Goal: Information Seeking & Learning: Learn about a topic

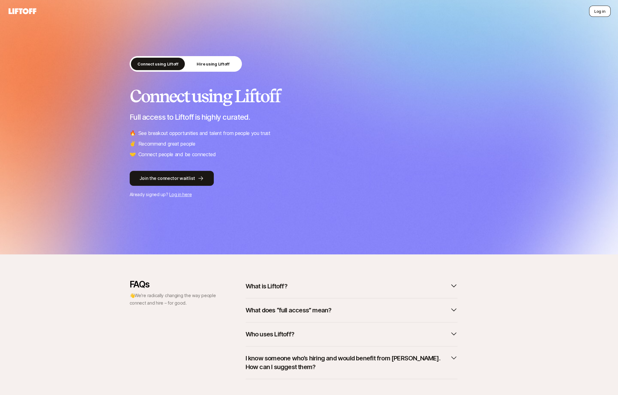
click at [594, 14] on button "Log in" at bounding box center [599, 11] width 21 height 11
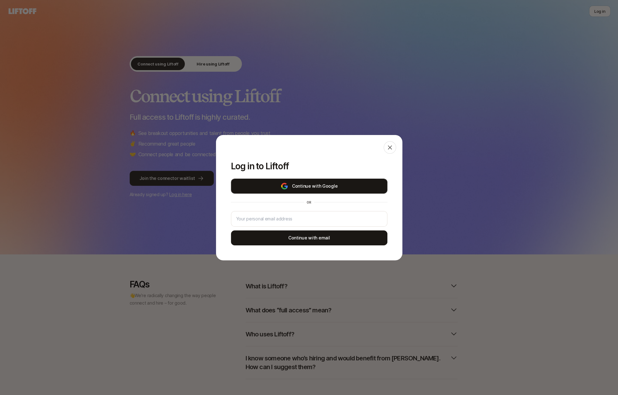
click at [362, 186] on button "Continue with Google" at bounding box center [309, 185] width 156 height 15
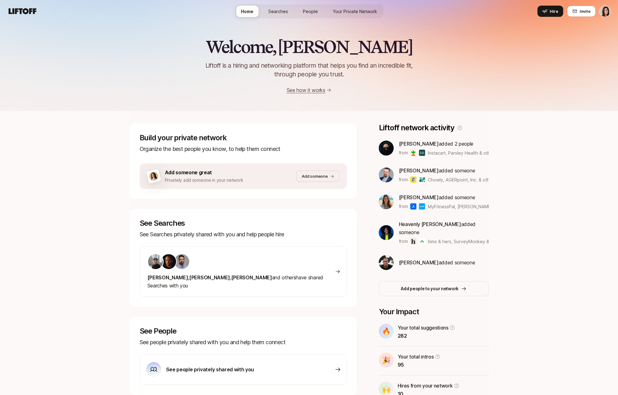
click at [604, 14] on html "Home Searches People Your Private Network Hire Home Searches People Your Privat…" at bounding box center [309, 197] width 618 height 395
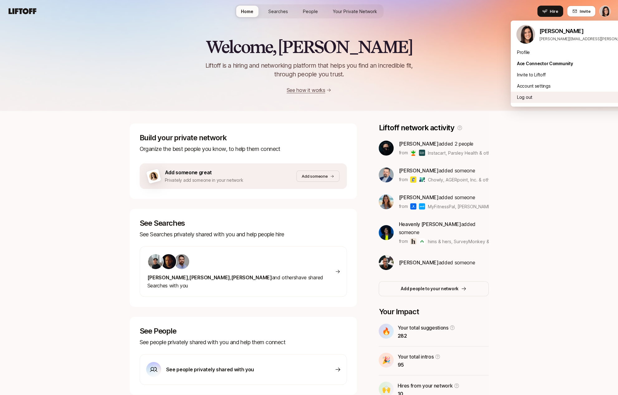
click at [553, 92] on div "Log out" at bounding box center [587, 97] width 154 height 11
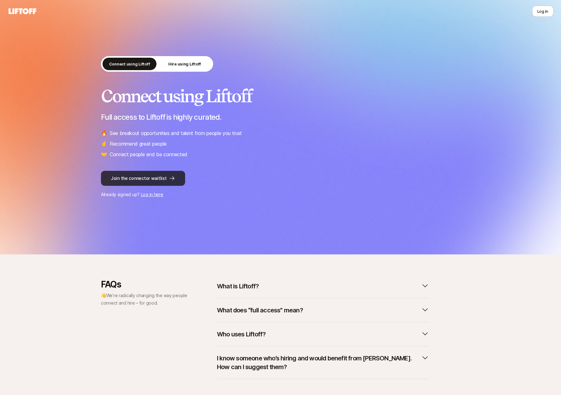
click at [127, 178] on button "Join the connector waitlist" at bounding box center [143, 178] width 84 height 15
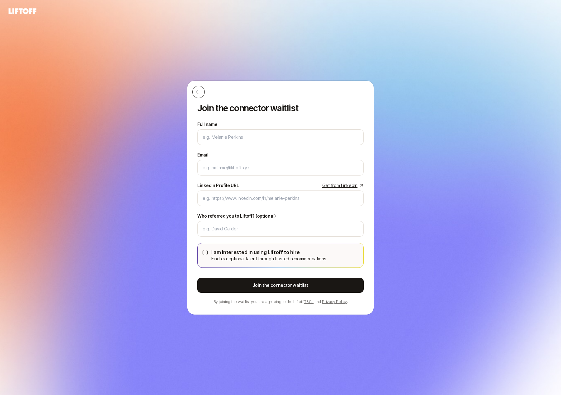
click at [197, 95] on icon at bounding box center [198, 92] width 6 height 6
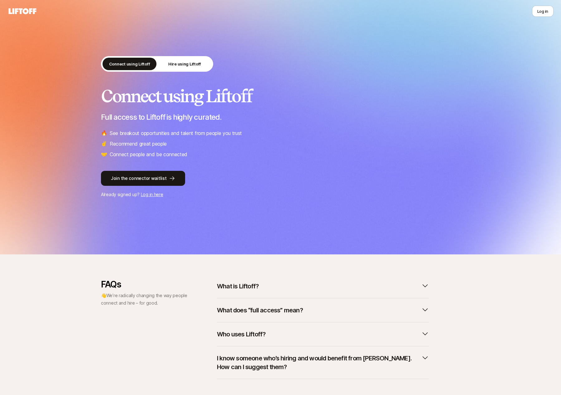
click at [119, 31] on div "Connect using Liftoff Hire using Liftoff Connect using Liftoff Full access to L…" at bounding box center [280, 127] width 561 height 254
click at [28, 12] on icon at bounding box center [23, 11] width 28 height 6
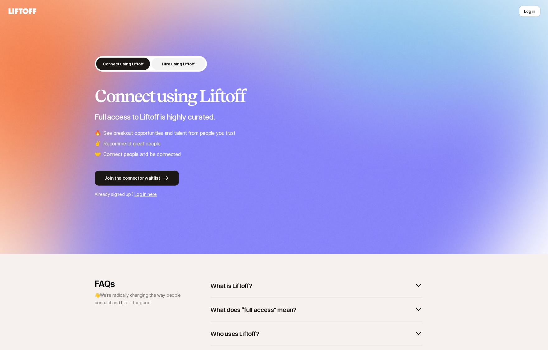
click at [177, 60] on button "Hire using Liftoff" at bounding box center [179, 64] width 54 height 12
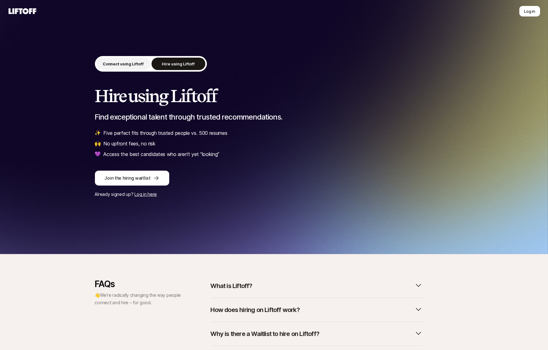
click at [136, 62] on p "Connect using Liftoff" at bounding box center [123, 64] width 41 height 6
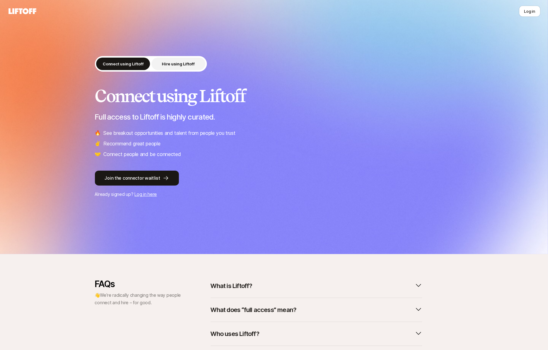
click at [180, 62] on p "Hire using Liftoff" at bounding box center [178, 64] width 33 height 6
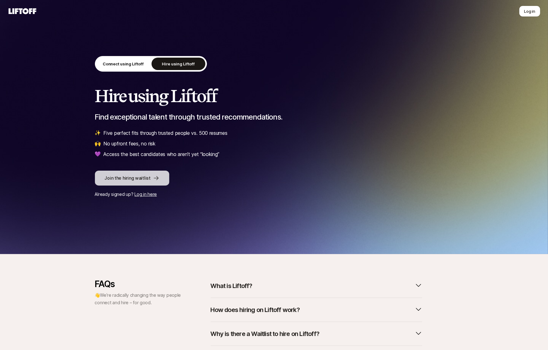
click at [131, 175] on button "Join the hiring waitlist" at bounding box center [132, 178] width 74 height 15
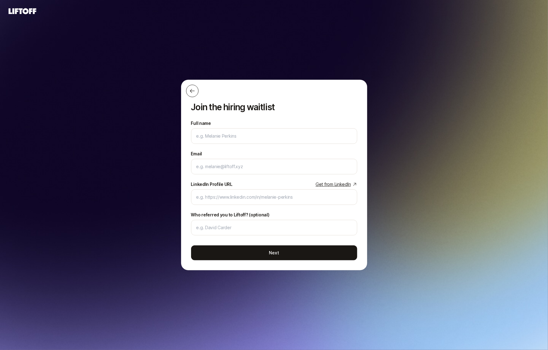
click at [193, 88] on icon at bounding box center [192, 91] width 6 height 6
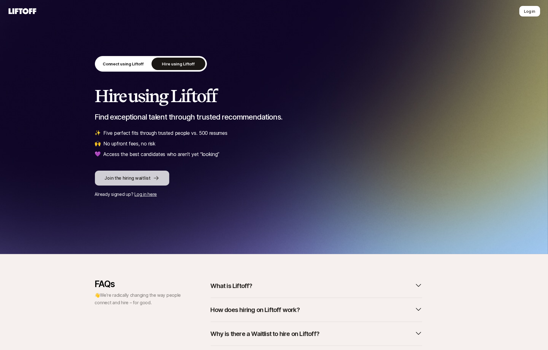
click at [162, 175] on button "Join the hiring waitlist" at bounding box center [132, 178] width 74 height 15
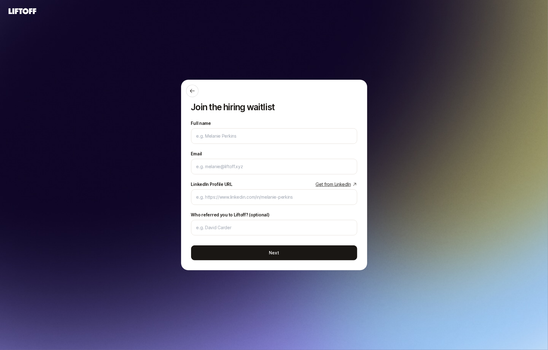
click at [200, 93] on div at bounding box center [271, 91] width 171 height 12
click at [193, 92] on icon at bounding box center [192, 91] width 6 height 6
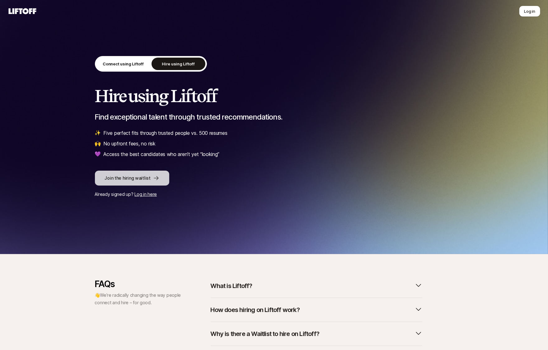
click at [159, 177] on button "Join the hiring waitlist" at bounding box center [132, 178] width 74 height 15
click at [129, 67] on p "Connect using Liftoff" at bounding box center [123, 64] width 41 height 6
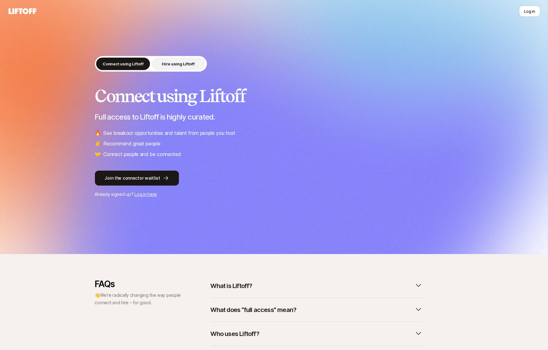
click at [166, 65] on p "Hire using Liftoff" at bounding box center [178, 64] width 33 height 6
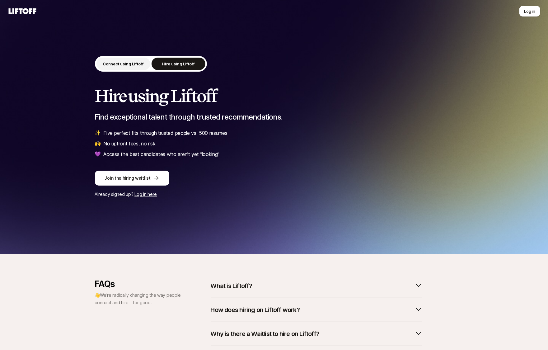
click at [119, 64] on p "Connect using Liftoff" at bounding box center [123, 64] width 41 height 6
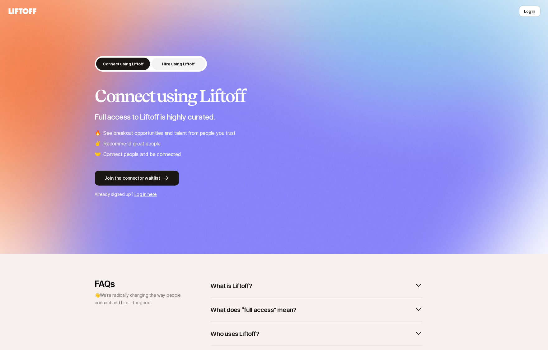
click at [168, 63] on p "Hire using Liftoff" at bounding box center [178, 64] width 33 height 6
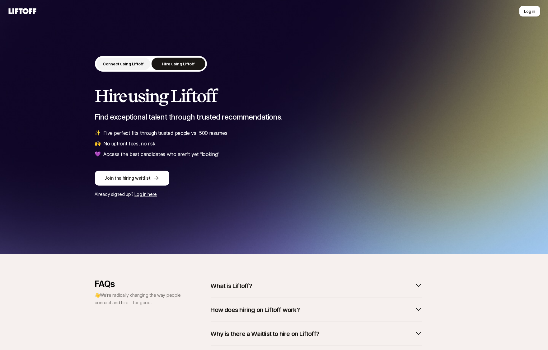
click at [119, 69] on button "Connect using Liftoff" at bounding box center [124, 64] width 54 height 12
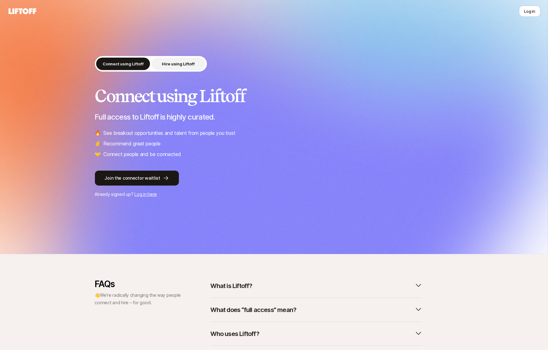
click at [185, 67] on button "Hire using Liftoff" at bounding box center [179, 64] width 54 height 12
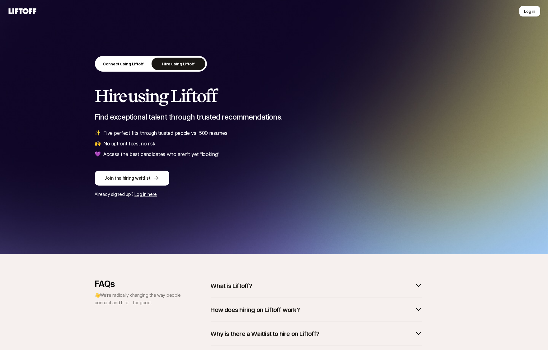
click at [84, 246] on div "Connect using Liftoff Hire using Liftoff Hire using Liftoff Find exceptional ta…" at bounding box center [274, 127] width 548 height 254
click at [137, 65] on p "Connect using Liftoff" at bounding box center [123, 64] width 41 height 6
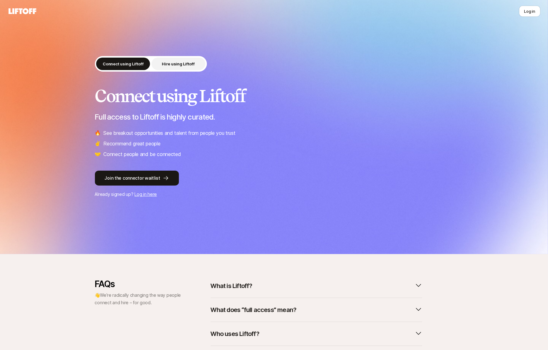
click at [161, 68] on button "Hire using Liftoff" at bounding box center [179, 64] width 54 height 12
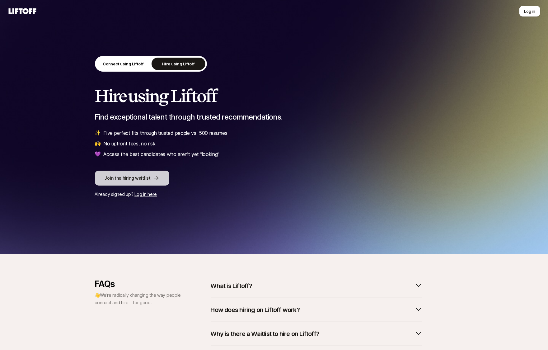
click at [119, 175] on button "Join the hiring waitlist" at bounding box center [132, 178] width 74 height 15
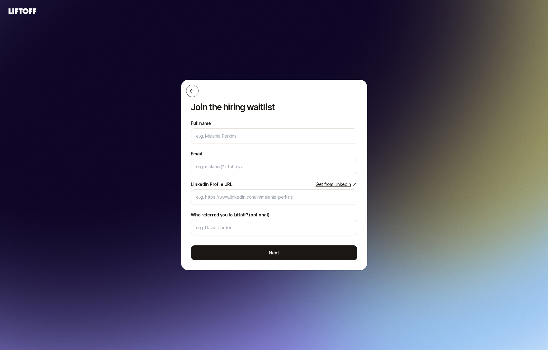
click at [194, 94] on icon at bounding box center [192, 91] width 6 height 6
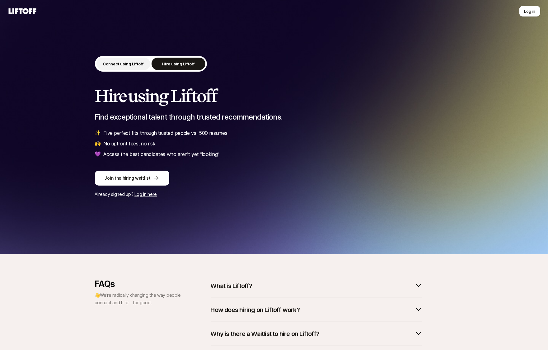
click at [112, 58] on button "Connect using Liftoff" at bounding box center [124, 64] width 54 height 12
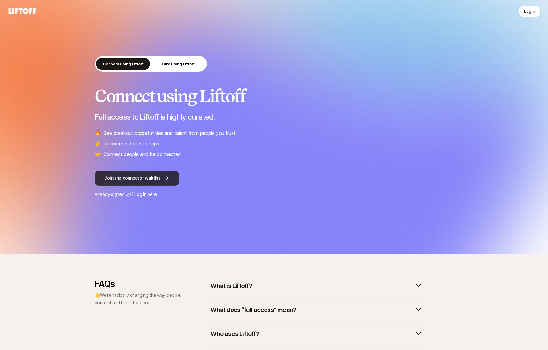
click at [123, 172] on button "Join the connector waitlist" at bounding box center [137, 178] width 84 height 15
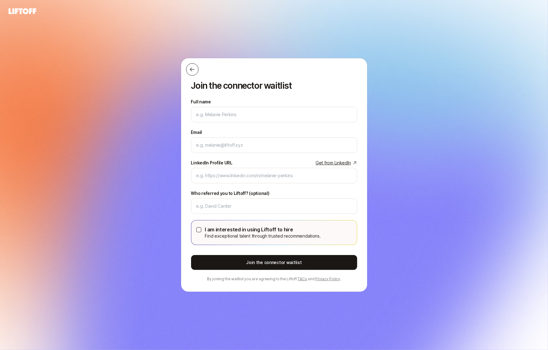
click at [192, 75] on button at bounding box center [192, 69] width 12 height 12
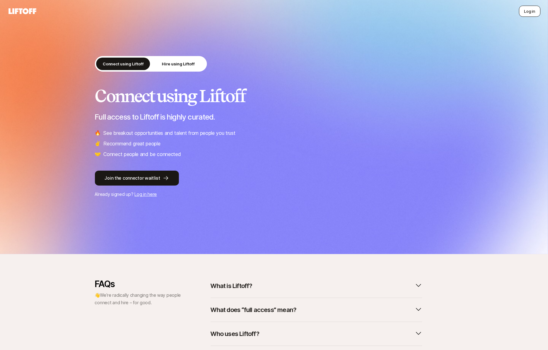
click at [535, 6] on button "Log in" at bounding box center [529, 11] width 21 height 11
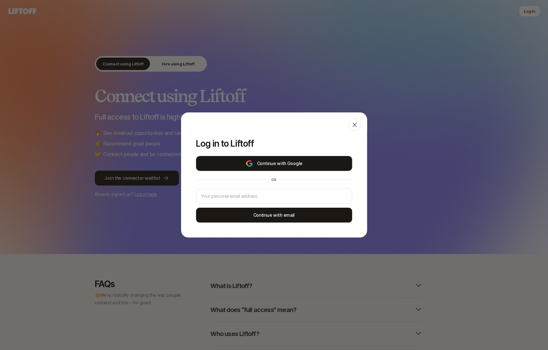
drag, startPoint x: 314, startPoint y: 153, endPoint x: 314, endPoint y: 157, distance: 4.4
click at [314, 153] on div "Log in to Liftoff Continue with Google or Continue with email" at bounding box center [274, 184] width 186 height 107
click at [314, 158] on button "Continue with Google" at bounding box center [274, 163] width 156 height 15
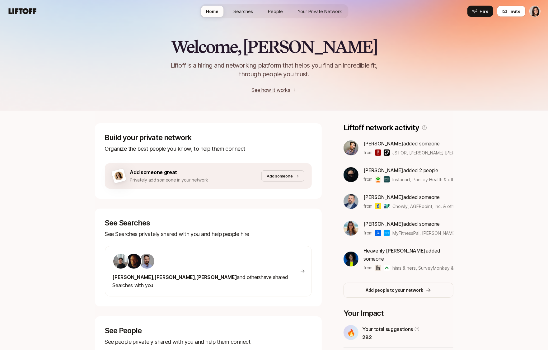
click at [285, 12] on link "People" at bounding box center [275, 12] width 25 height 12
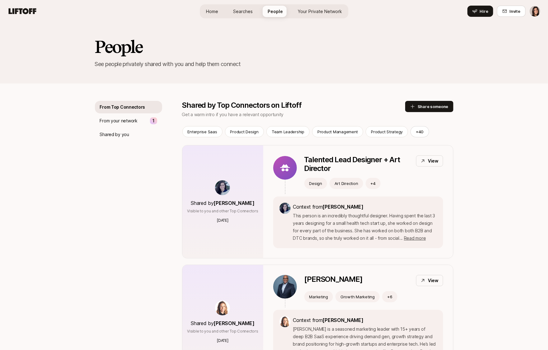
click at [311, 12] on span "Your Private Network" at bounding box center [320, 11] width 44 height 7
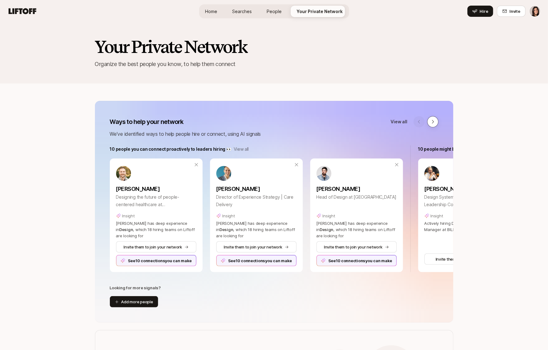
click at [435, 122] on icon at bounding box center [433, 121] width 5 height 5
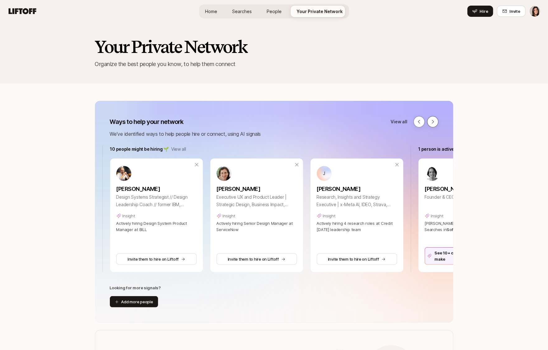
click at [435, 122] on icon at bounding box center [433, 121] width 5 height 5
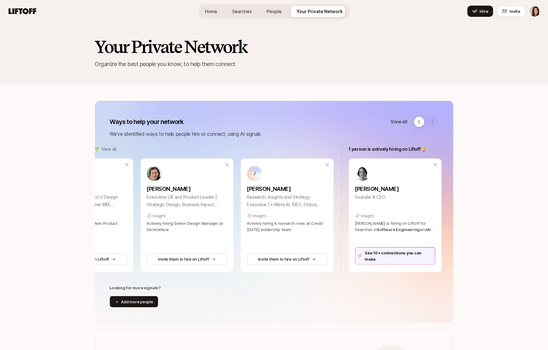
scroll to position [0, 381]
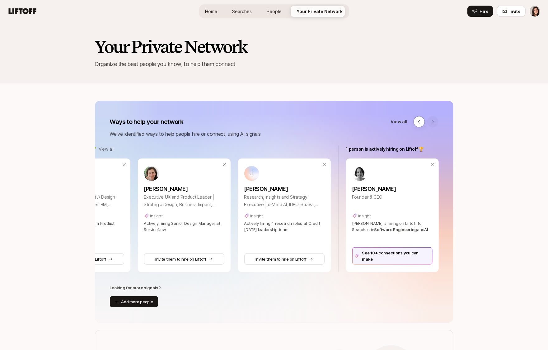
click at [435, 122] on div at bounding box center [426, 121] width 25 height 11
click at [421, 123] on icon at bounding box center [419, 121] width 5 height 5
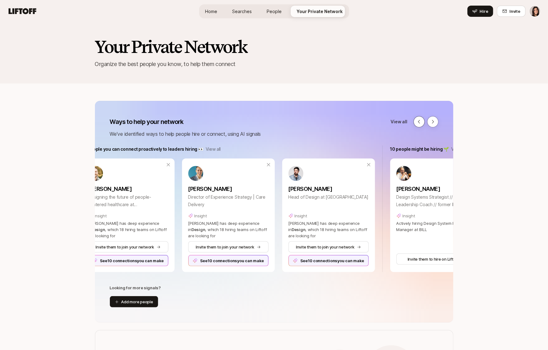
scroll to position [0, 1]
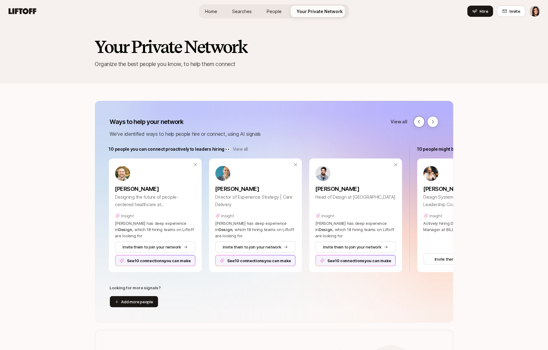
click at [421, 123] on div at bounding box center [426, 121] width 25 height 11
click at [433, 122] on icon at bounding box center [433, 121] width 5 height 5
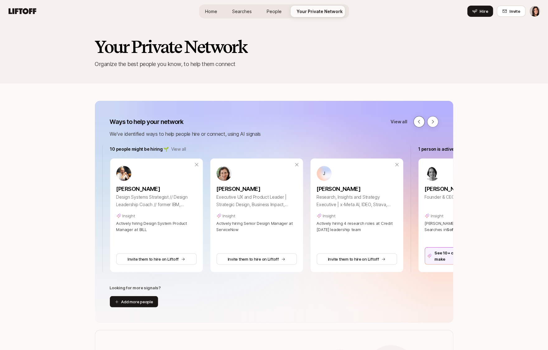
click at [418, 122] on icon at bounding box center [419, 121] width 5 height 5
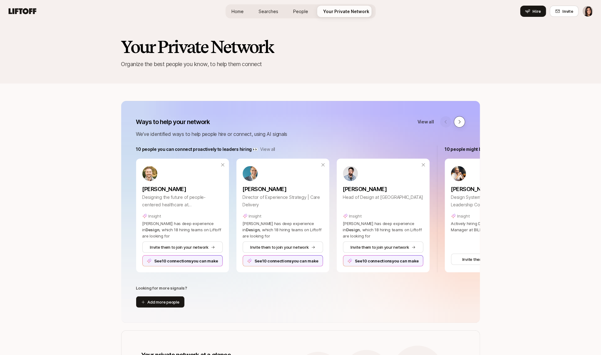
click at [462, 119] on button at bounding box center [459, 121] width 11 height 11
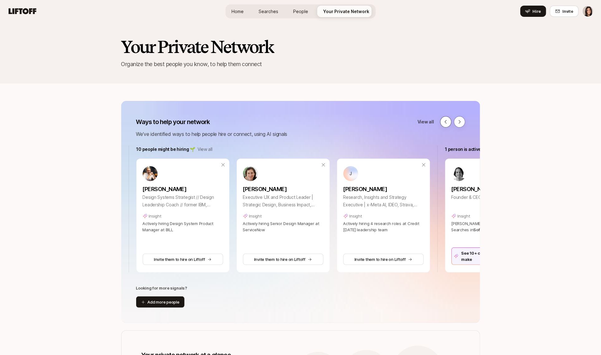
click at [448, 122] on button at bounding box center [445, 121] width 11 height 11
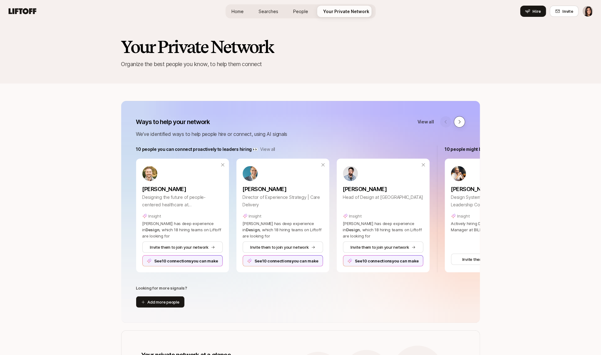
click at [460, 123] on icon at bounding box center [459, 121] width 5 height 5
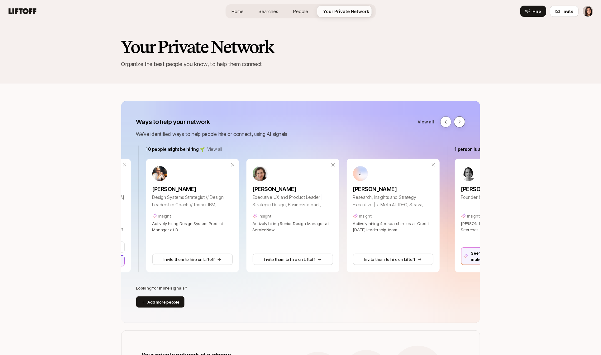
scroll to position [0, 308]
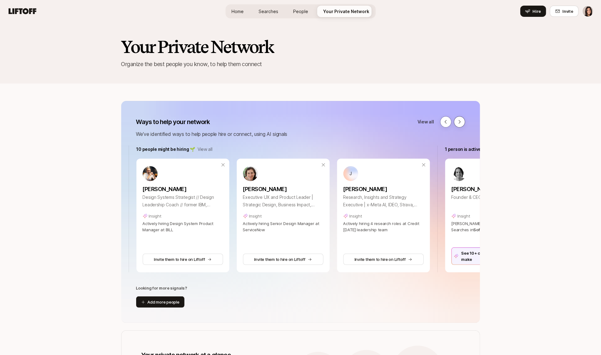
click at [460, 123] on icon at bounding box center [459, 121] width 5 height 5
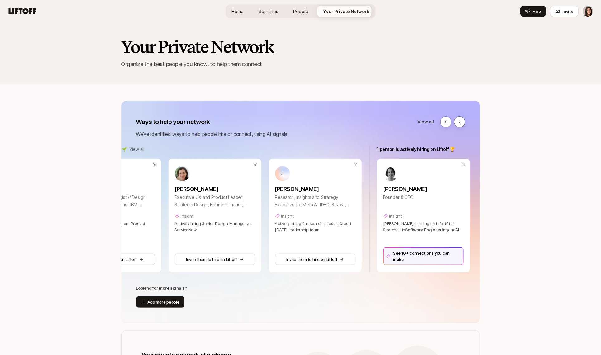
scroll to position [0, 381]
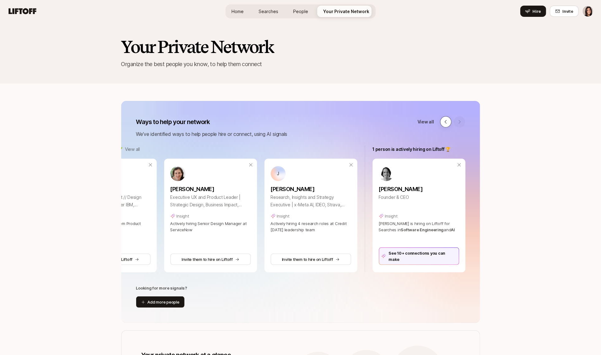
click at [444, 124] on icon at bounding box center [445, 121] width 5 height 5
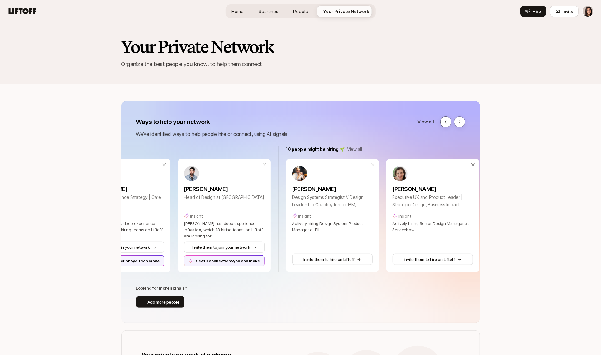
scroll to position [0, 24]
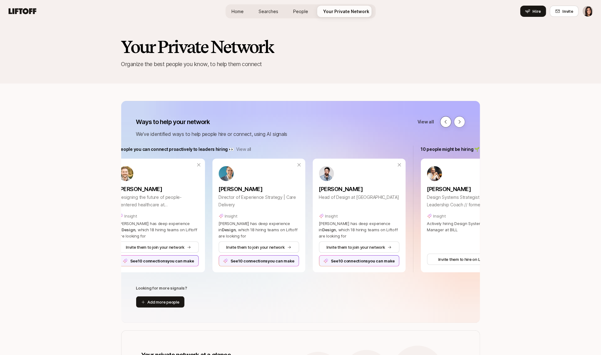
click at [444, 124] on icon at bounding box center [445, 121] width 5 height 5
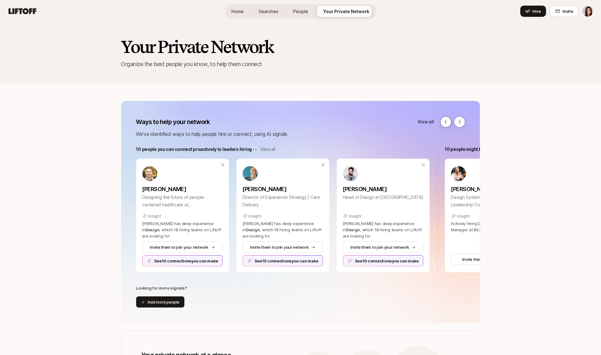
scroll to position [0, 0]
click at [460, 124] on icon at bounding box center [459, 121] width 5 height 5
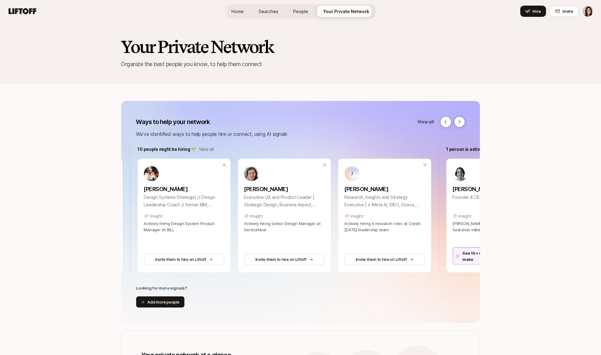
scroll to position [0, 308]
click at [447, 123] on icon at bounding box center [445, 121] width 5 height 5
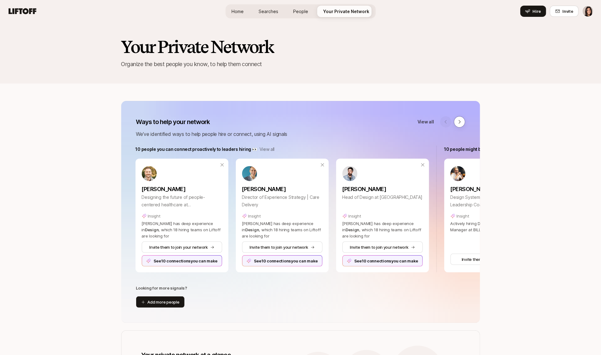
scroll to position [0, 0]
click at [457, 122] on icon at bounding box center [459, 121] width 5 height 5
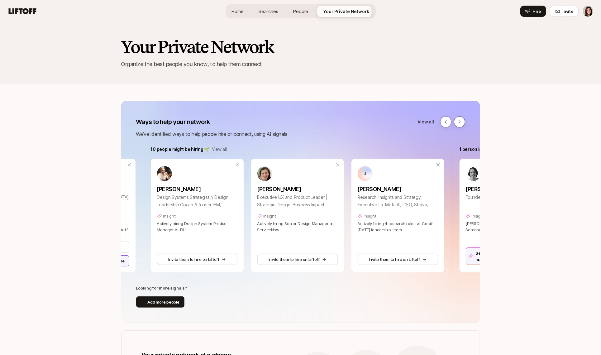
scroll to position [0, 308]
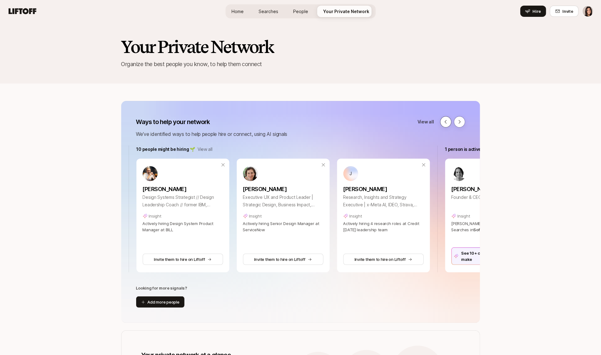
click at [441, 124] on button at bounding box center [445, 121] width 11 height 11
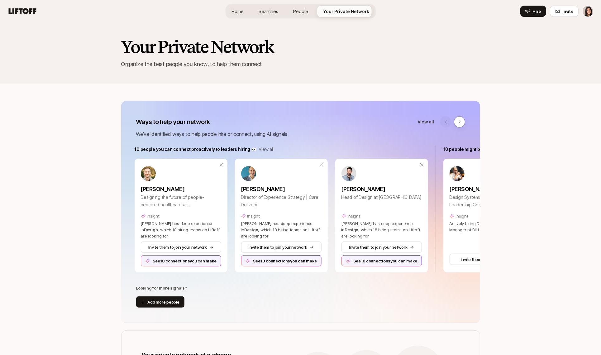
scroll to position [0, 0]
click at [462, 119] on button at bounding box center [459, 121] width 11 height 11
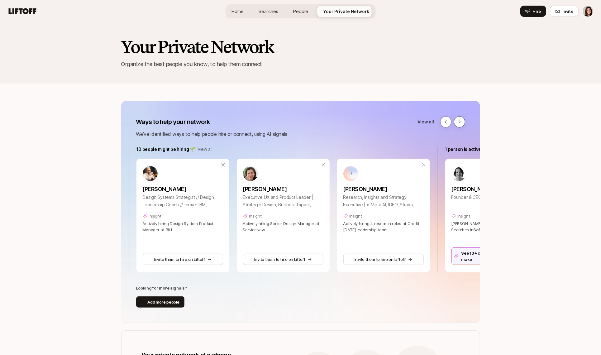
click at [462, 119] on button at bounding box center [459, 121] width 11 height 11
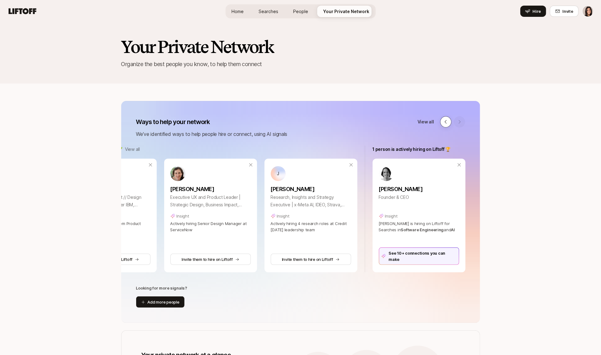
click at [448, 121] on icon at bounding box center [445, 121] width 5 height 5
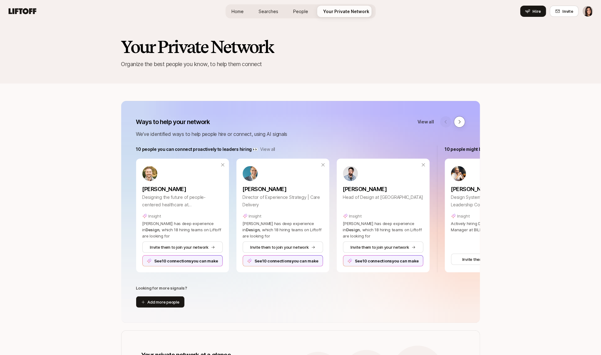
click at [267, 150] on p "View all" at bounding box center [267, 148] width 15 height 7
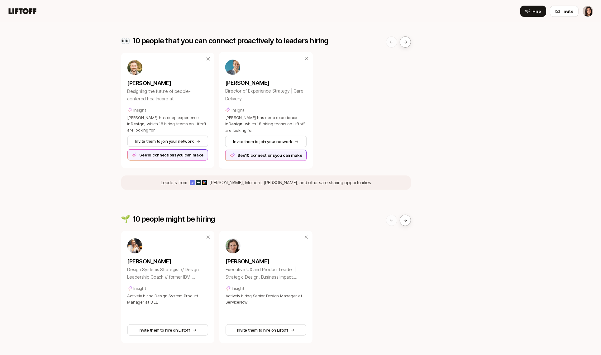
scroll to position [66, 0]
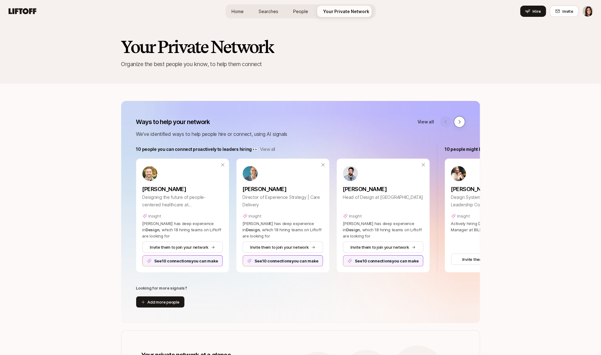
click at [461, 123] on icon at bounding box center [459, 121] width 5 height 5
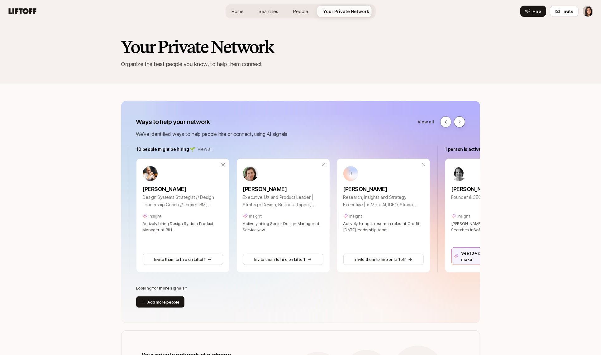
click at [461, 123] on icon at bounding box center [459, 121] width 5 height 5
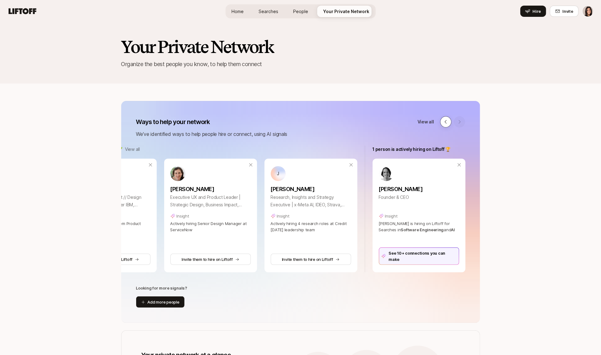
click at [442, 125] on button at bounding box center [445, 121] width 11 height 11
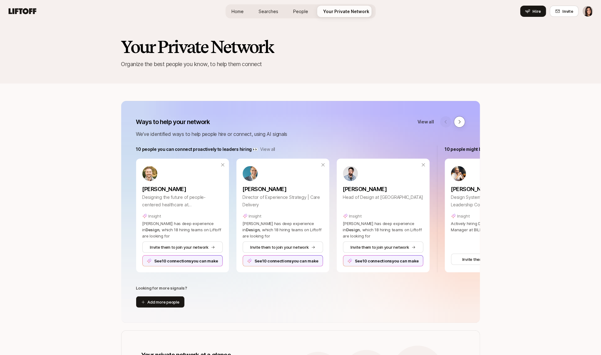
click at [442, 125] on div at bounding box center [452, 121] width 25 height 11
drag, startPoint x: 386, startPoint y: 224, endPoint x: 363, endPoint y: 224, distance: 22.7
click at [364, 224] on p "Adam has deep experience in Design , which 18 hiring teams on Liftoff are looki…" at bounding box center [383, 229] width 80 height 19
click at [462, 122] on button at bounding box center [459, 121] width 11 height 11
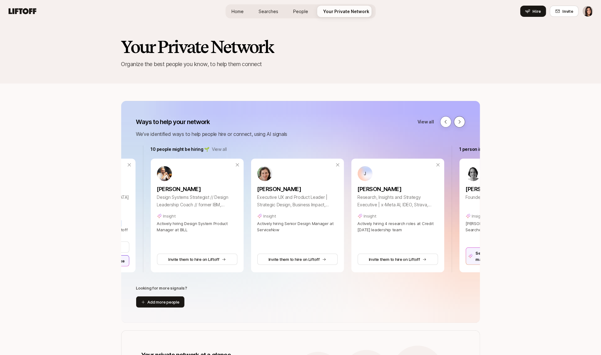
scroll to position [0, 308]
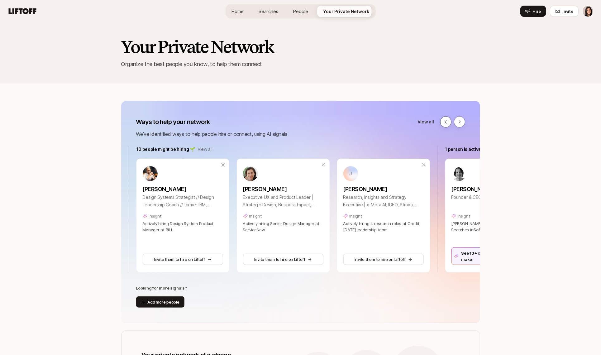
click at [444, 123] on icon at bounding box center [445, 121] width 5 height 5
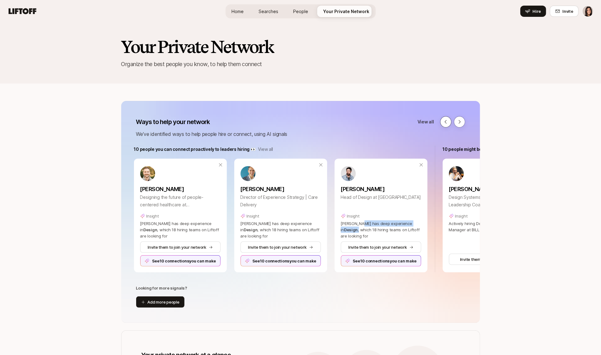
scroll to position [0, 0]
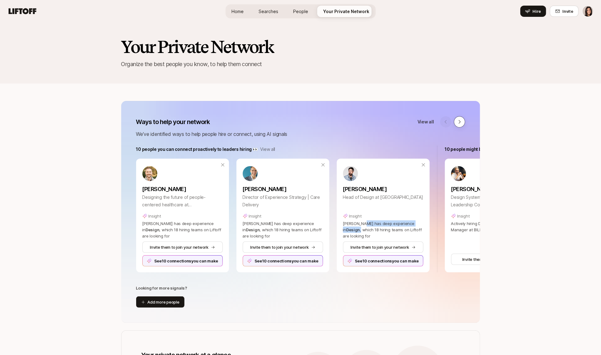
click at [459, 124] on button at bounding box center [459, 121] width 11 height 11
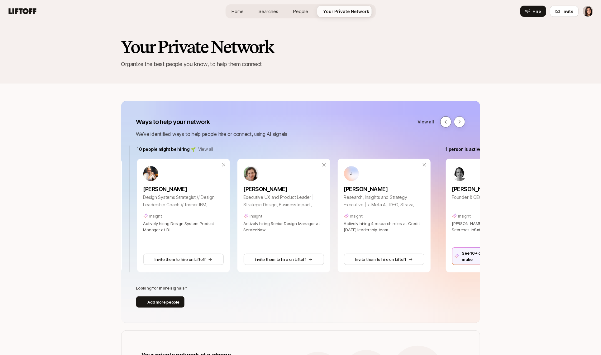
scroll to position [0, 308]
click at [444, 121] on icon at bounding box center [445, 121] width 5 height 5
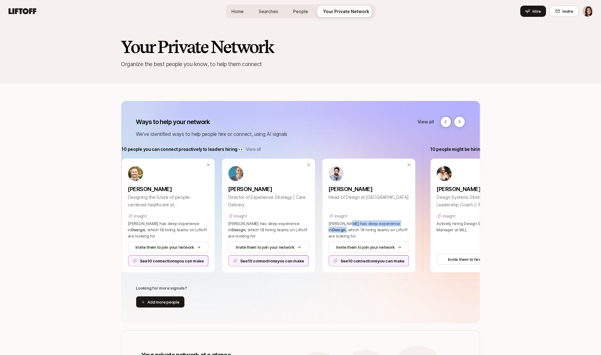
scroll to position [0, 0]
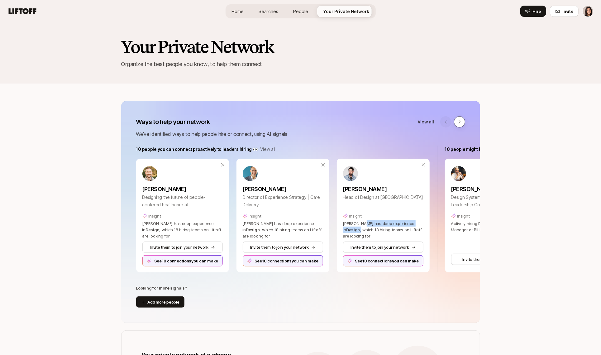
click at [458, 124] on icon at bounding box center [459, 121] width 5 height 5
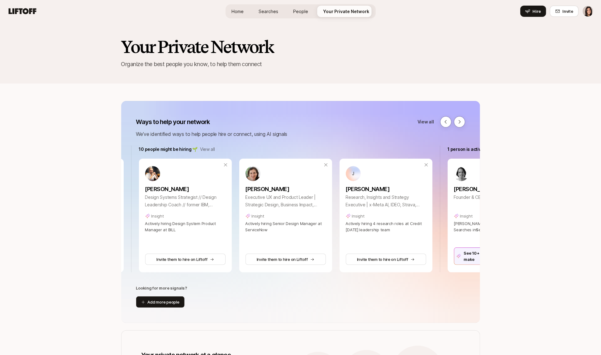
scroll to position [0, 308]
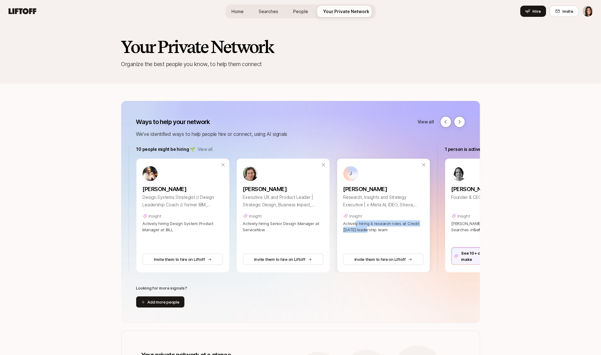
drag, startPoint x: 367, startPoint y: 228, endPoint x: 344, endPoint y: 221, distance: 23.6
click at [344, 221] on span "Actively hiring 4 research roles at Credit Karma leadership team" at bounding box center [381, 226] width 76 height 11
click at [463, 119] on button at bounding box center [459, 121] width 11 height 11
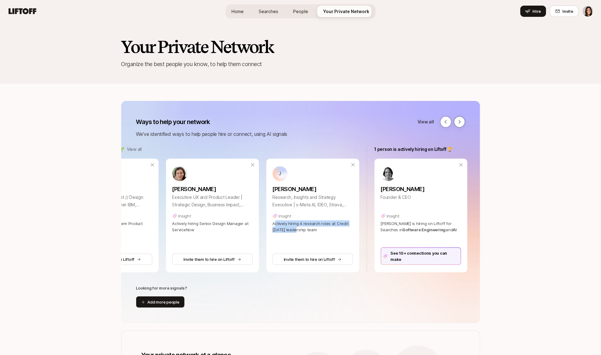
scroll to position [0, 381]
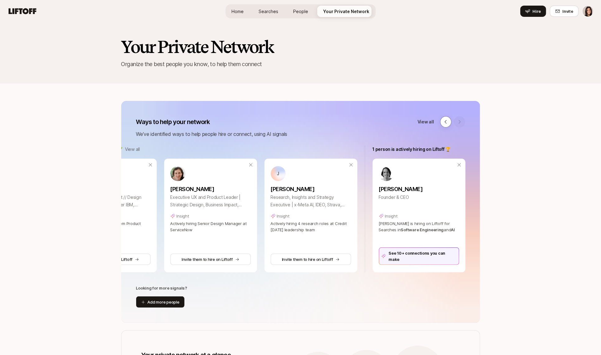
click at [463, 119] on div at bounding box center [452, 121] width 25 height 11
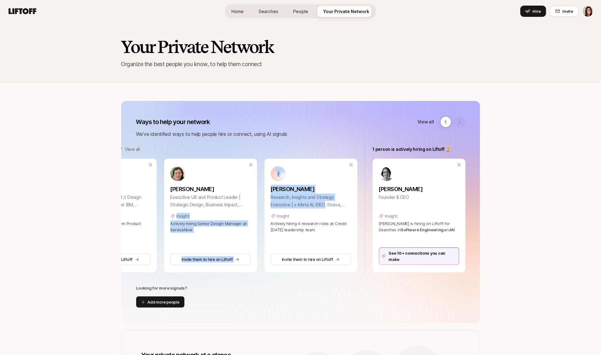
click at [260, 212] on div "Nick Hahn Design Systems Strategist // Design Leadership Coach // former IBM, I…" at bounding box center [210, 216] width 293 height 114
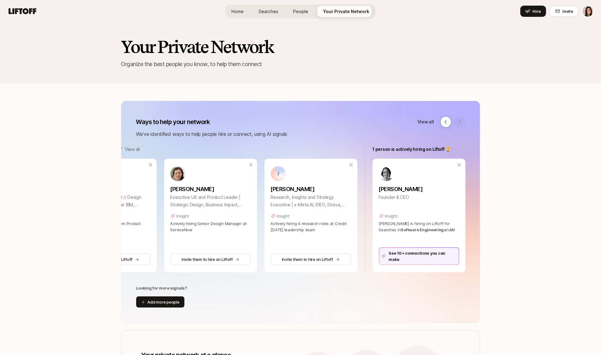
click at [443, 124] on button at bounding box center [445, 121] width 11 height 11
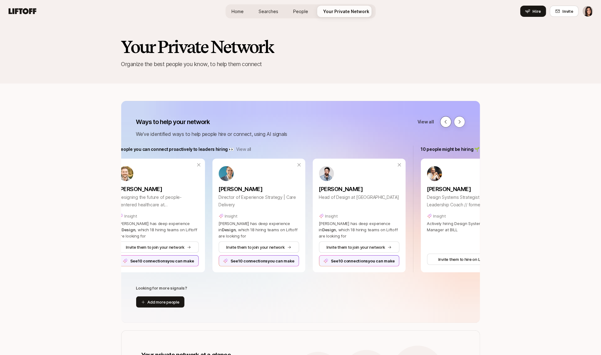
scroll to position [0, 6]
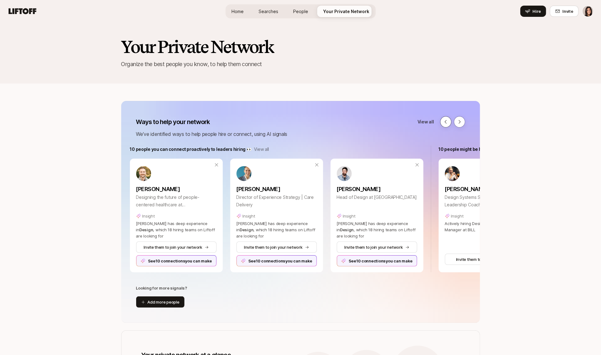
click at [443, 124] on div at bounding box center [452, 121] width 25 height 11
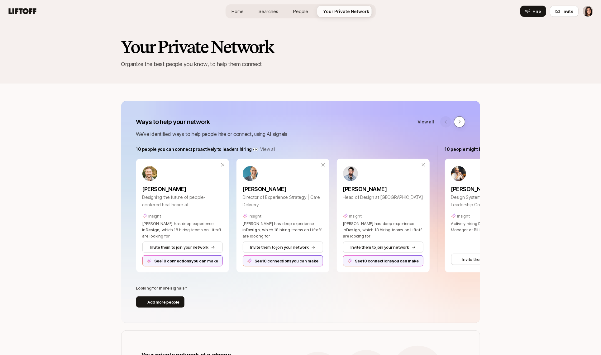
click at [458, 124] on button at bounding box center [459, 121] width 11 height 11
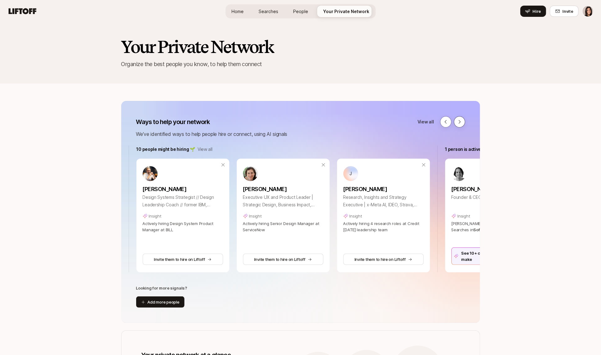
click at [458, 124] on button at bounding box center [459, 121] width 11 height 11
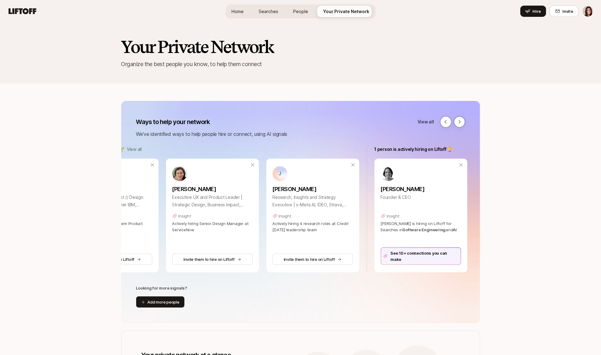
scroll to position [0, 381]
